Goal: Transaction & Acquisition: Purchase product/service

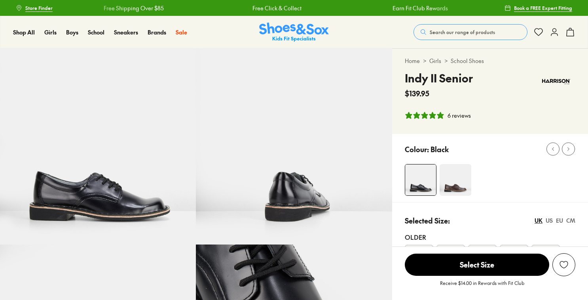
select select "*"
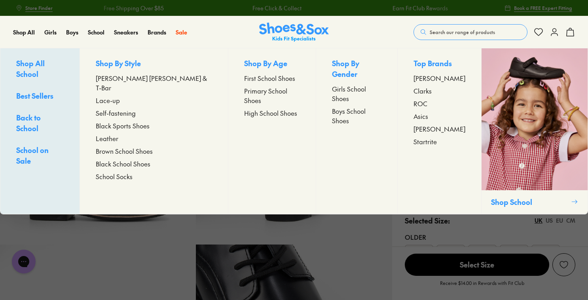
click at [244, 80] on span "First School Shoes" at bounding box center [269, 78] width 51 height 10
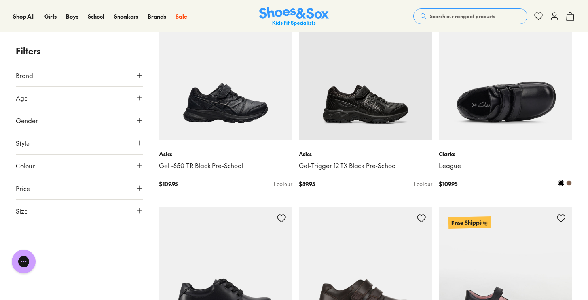
scroll to position [634, 0]
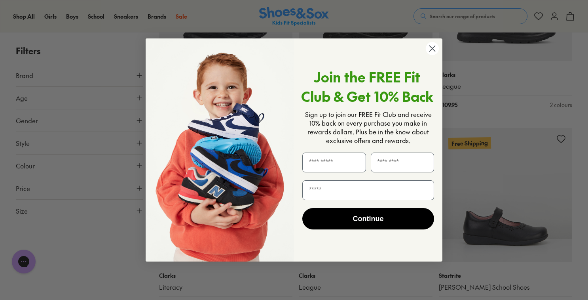
click at [434, 51] on circle "Close dialog" at bounding box center [432, 48] width 13 height 13
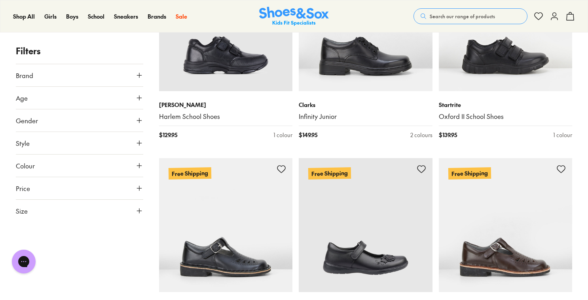
scroll to position [1663, 0]
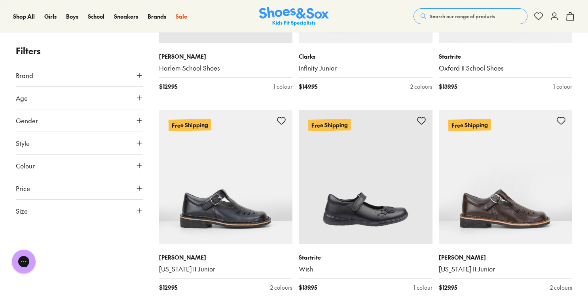
click at [59, 122] on button "Gender" at bounding box center [80, 120] width 128 height 22
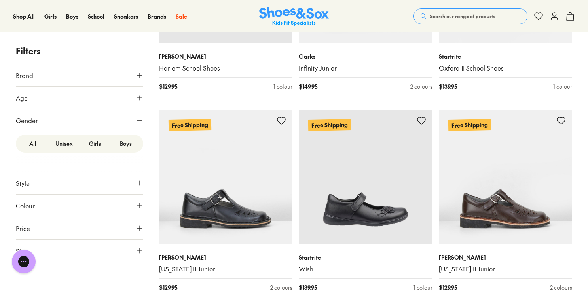
click at [59, 143] on label "Unisex" at bounding box center [63, 143] width 31 height 15
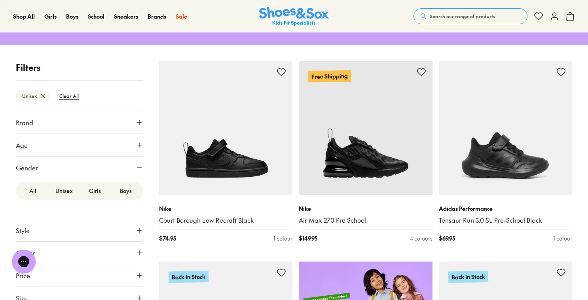
scroll to position [144, 0]
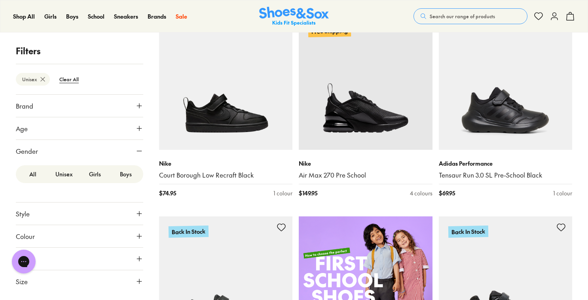
click at [103, 175] on label "Girls" at bounding box center [95, 174] width 31 height 15
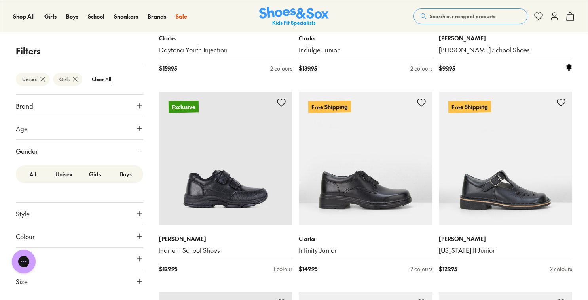
scroll to position [1307, 0]
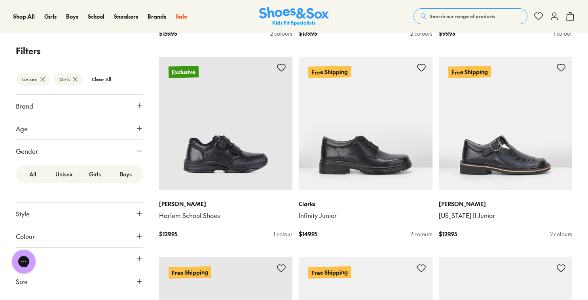
click at [63, 177] on label "Unisex" at bounding box center [63, 174] width 31 height 15
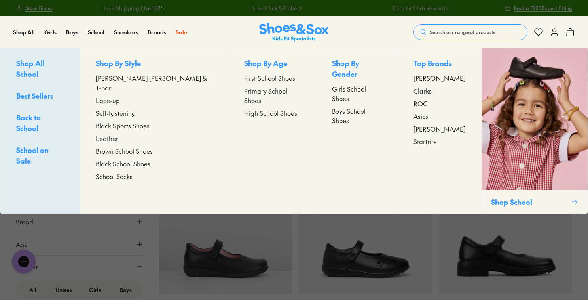
click at [256, 80] on span "First School Shoes" at bounding box center [269, 78] width 51 height 10
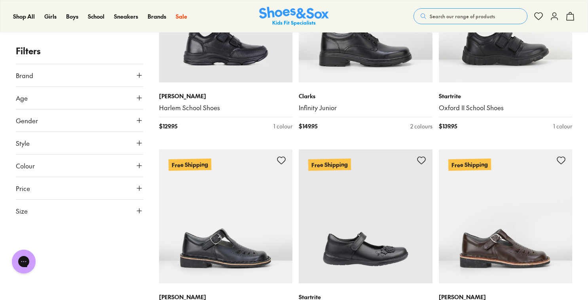
scroll to position [1822, 0]
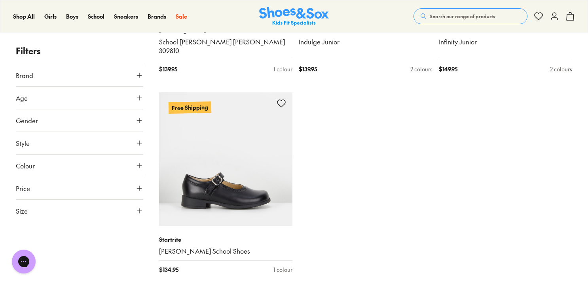
scroll to position [2535, 0]
